Goal: Transaction & Acquisition: Subscribe to service/newsletter

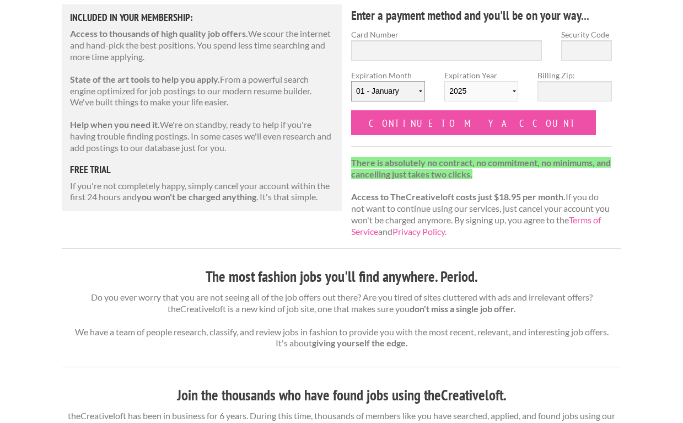
scroll to position [147, 0]
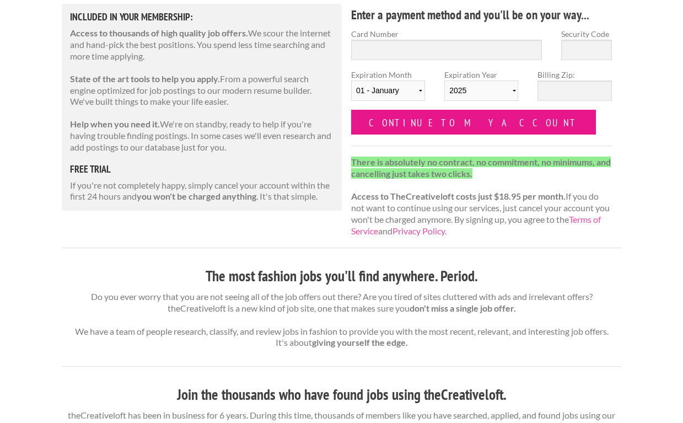
click at [441, 113] on input "Continue to my account" at bounding box center [473, 122] width 245 height 25
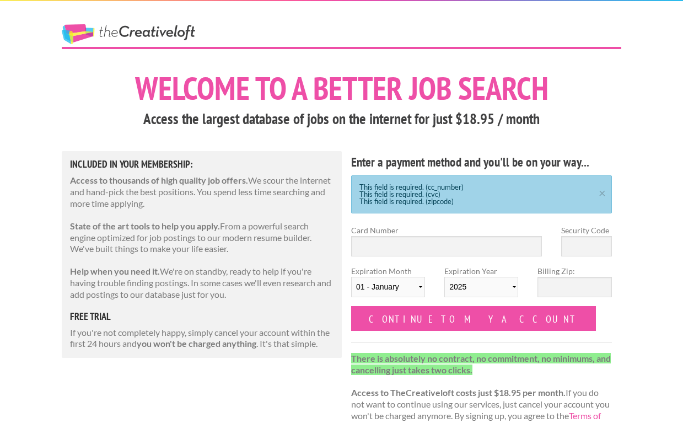
scroll to position [74, 0]
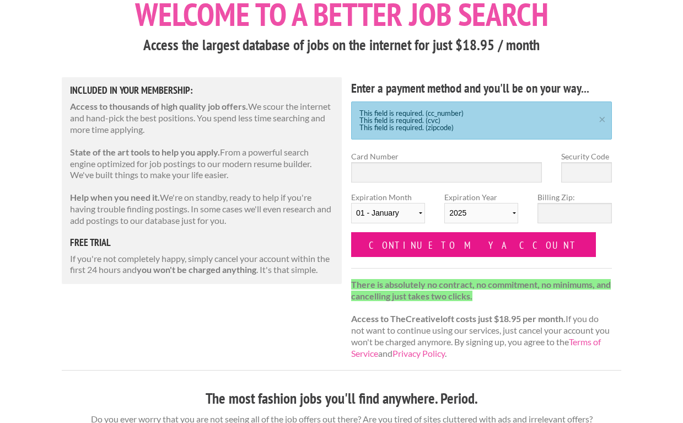
click at [387, 246] on input "Continue to my account" at bounding box center [473, 244] width 245 height 25
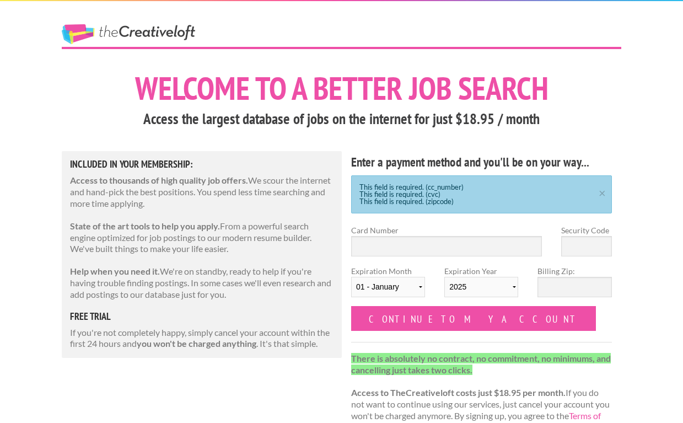
click at [293, 104] on h1 "Welcome to a better job search" at bounding box center [341, 88] width 559 height 32
click at [160, 32] on link "The Creative Loft" at bounding box center [128, 34] width 133 height 20
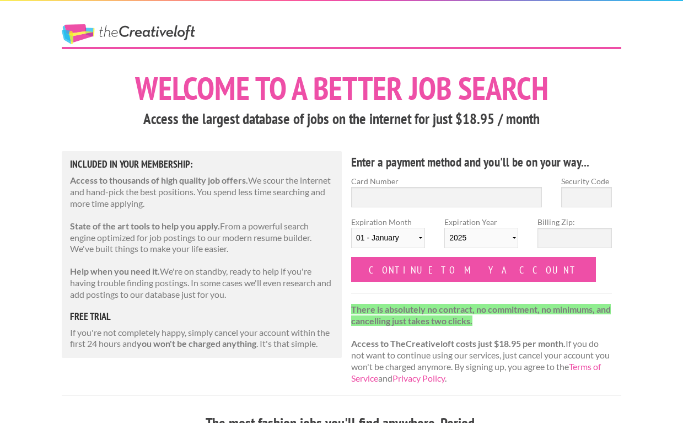
click at [160, 32] on link "The Creative Loft" at bounding box center [128, 34] width 133 height 20
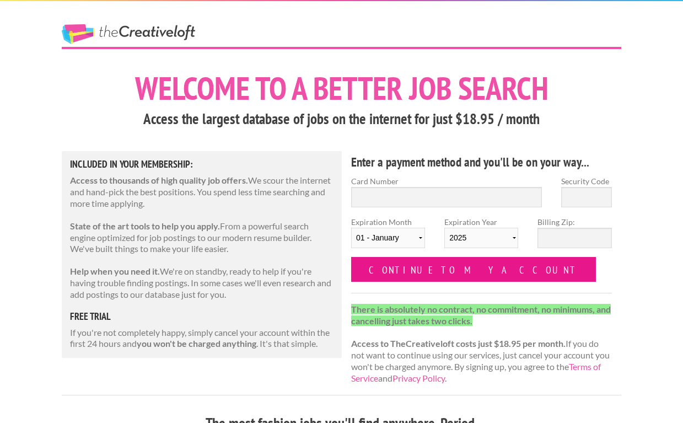
click at [409, 262] on input "Continue to my account" at bounding box center [473, 269] width 245 height 25
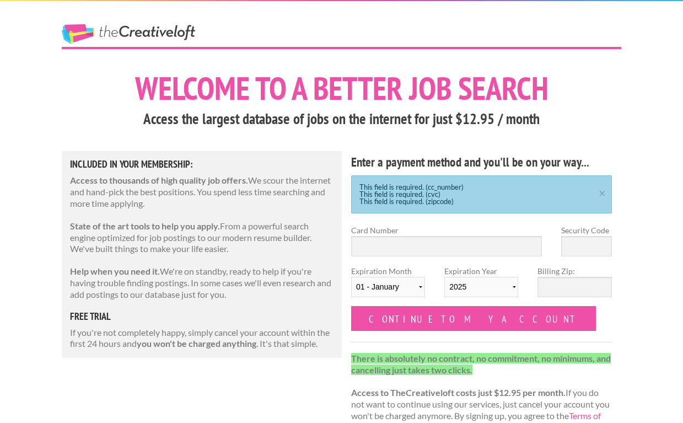
click at [416, 270] on label "Expiration Month [DATE] - [DATE] - [DATE] - [DATE] - [DATE] - [DATE] - [DATE] -…" at bounding box center [388, 285] width 74 height 41
click at [416, 277] on select "[DATE] - [DATE] - [DATE] - [DATE] - [DATE] - [DATE] - [DATE] - [DATE] - [DATE] …" at bounding box center [388, 287] width 74 height 20
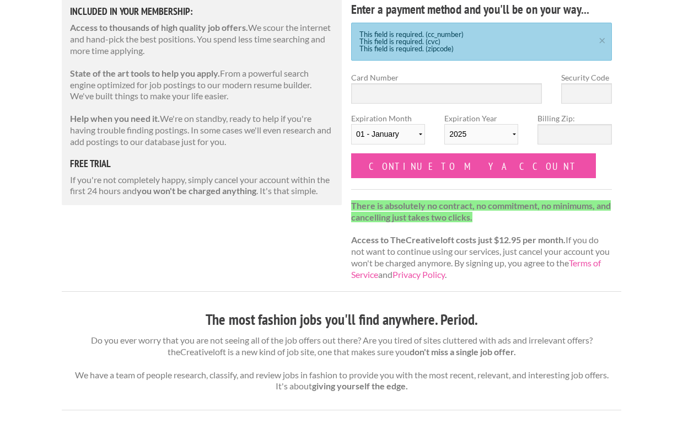
scroll to position [177, 0]
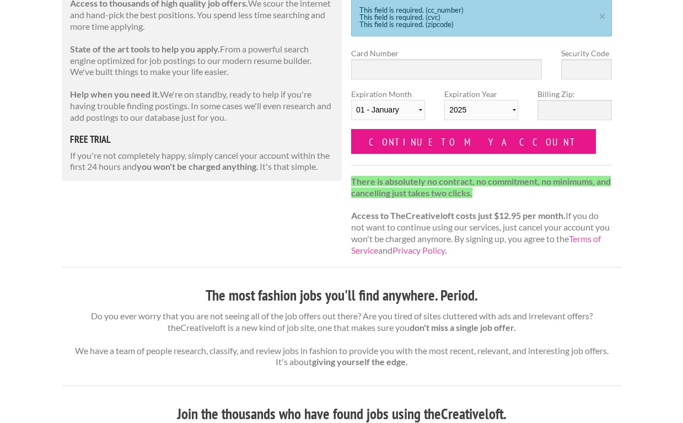
click at [437, 140] on input "Continue to my account" at bounding box center [473, 141] width 245 height 25
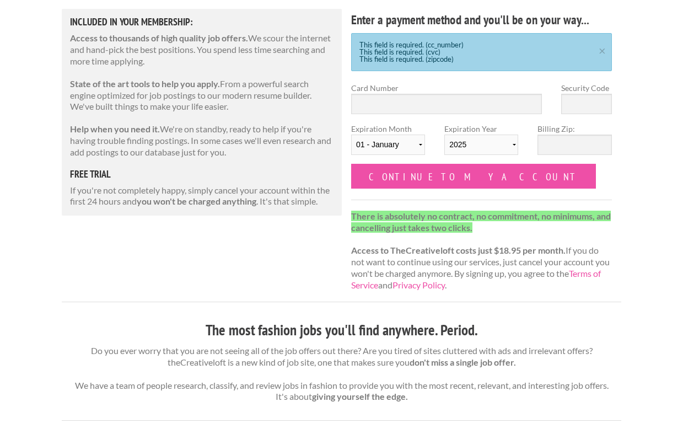
scroll to position [85, 0]
